Goal: Information Seeking & Learning: Find specific page/section

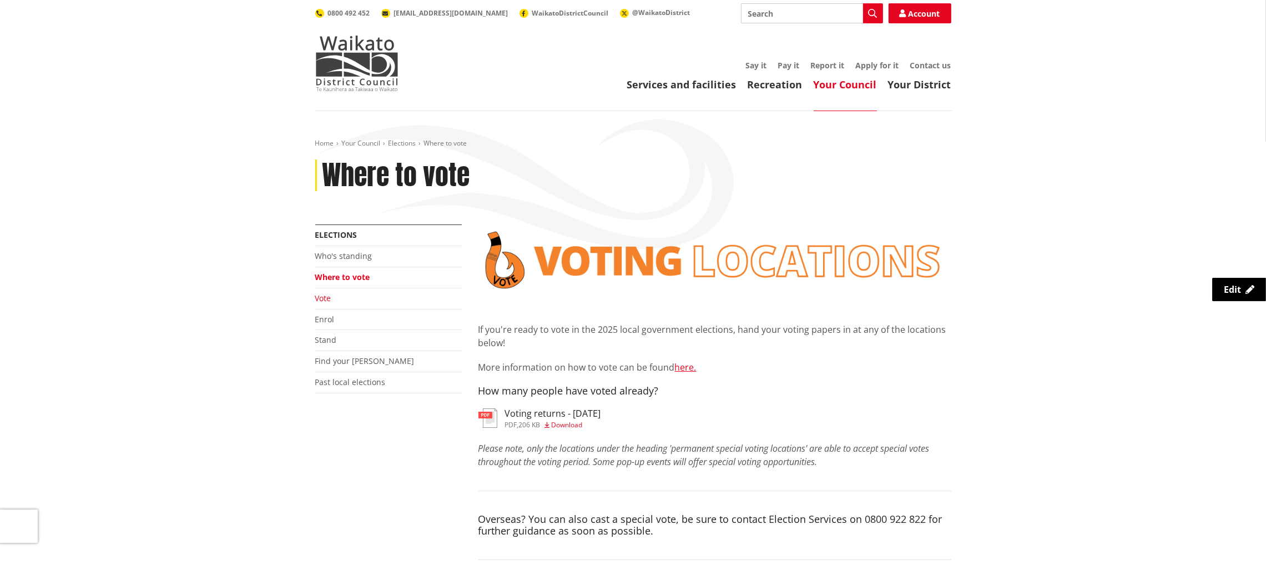
click at [319, 301] on link "Vote" at bounding box center [323, 298] width 16 height 11
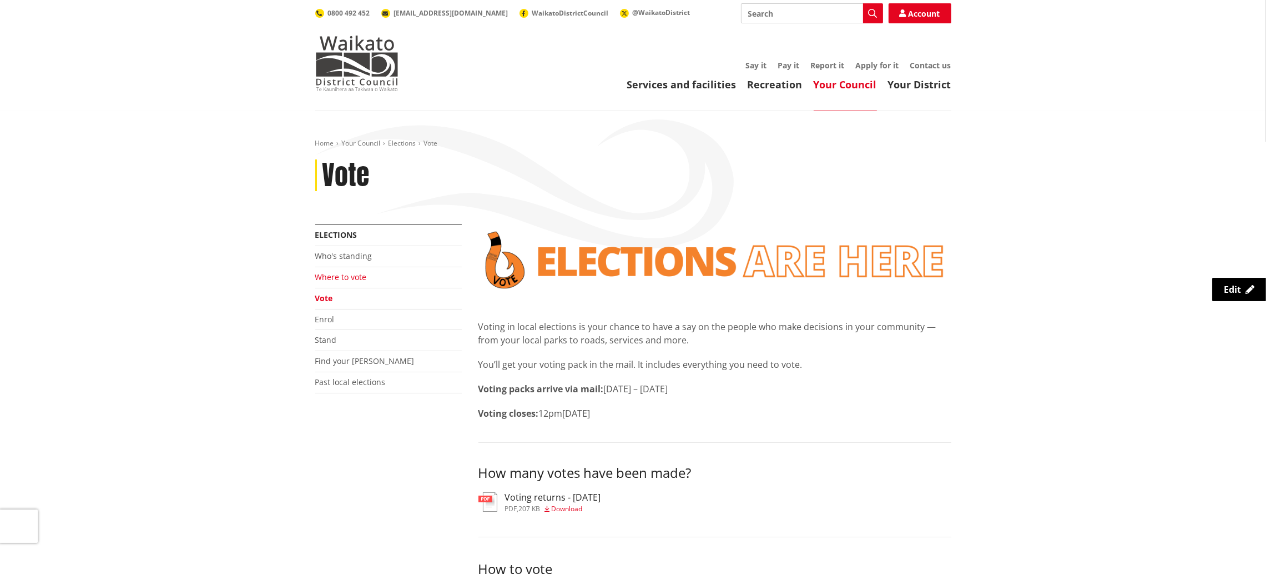
click at [347, 276] on link "Where to vote" at bounding box center [341, 276] width 52 height 11
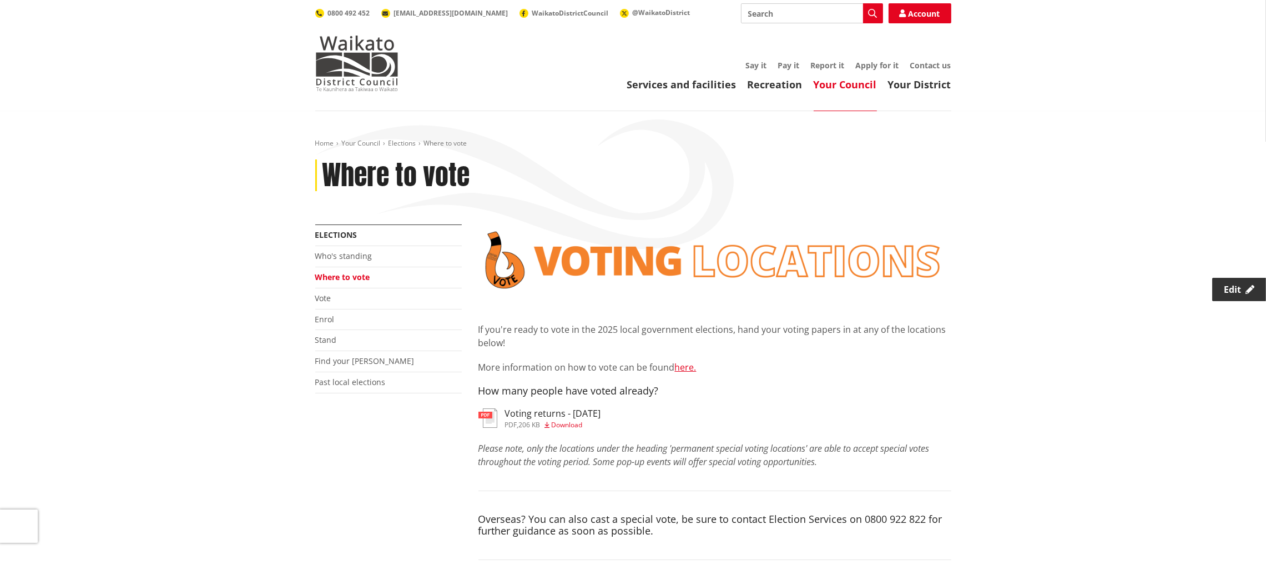
click at [1228, 286] on span "Edit" at bounding box center [1232, 289] width 17 height 12
